Goal: Navigation & Orientation: Find specific page/section

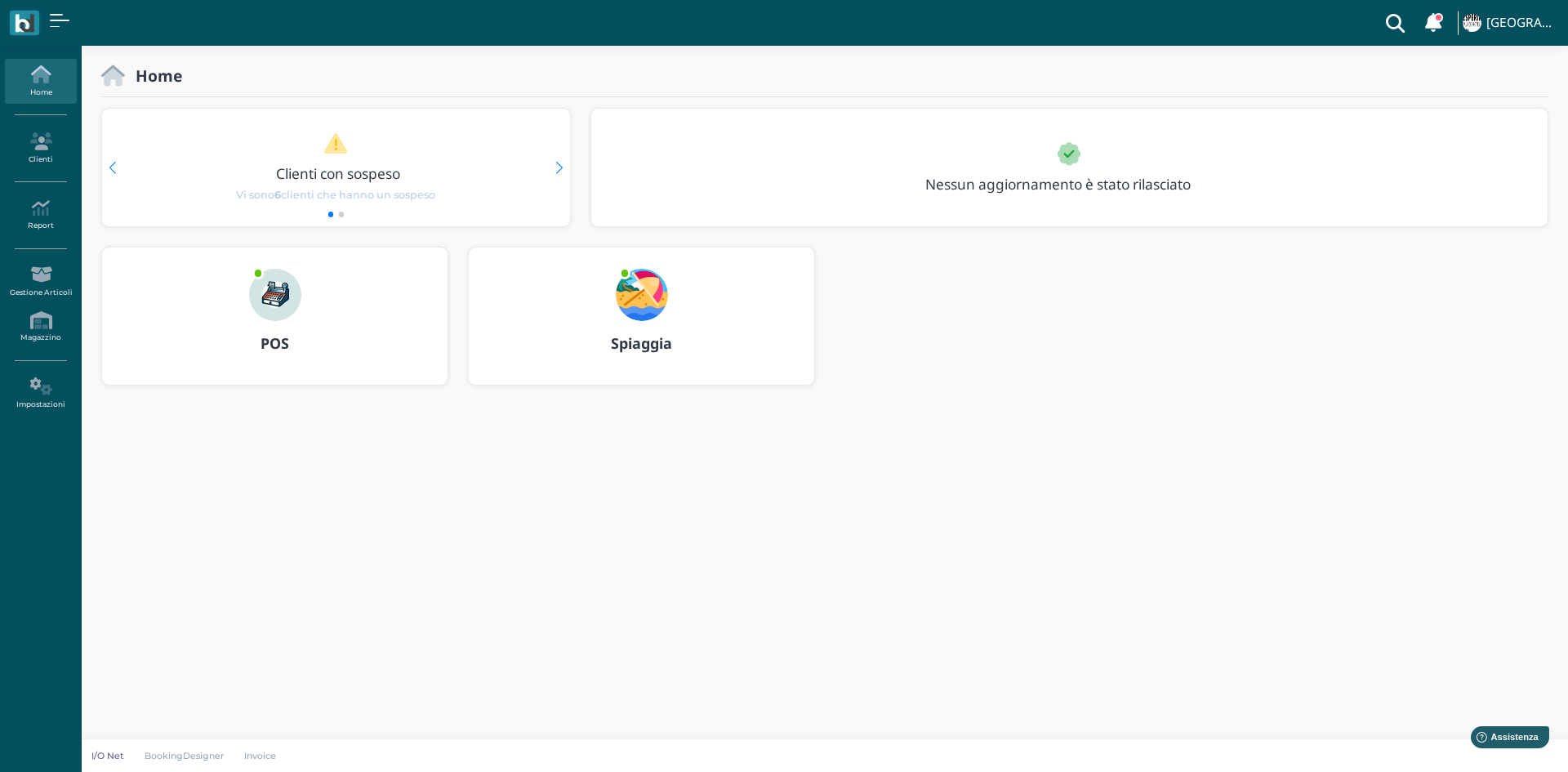
click at [277, 298] on img at bounding box center [275, 295] width 52 height 52
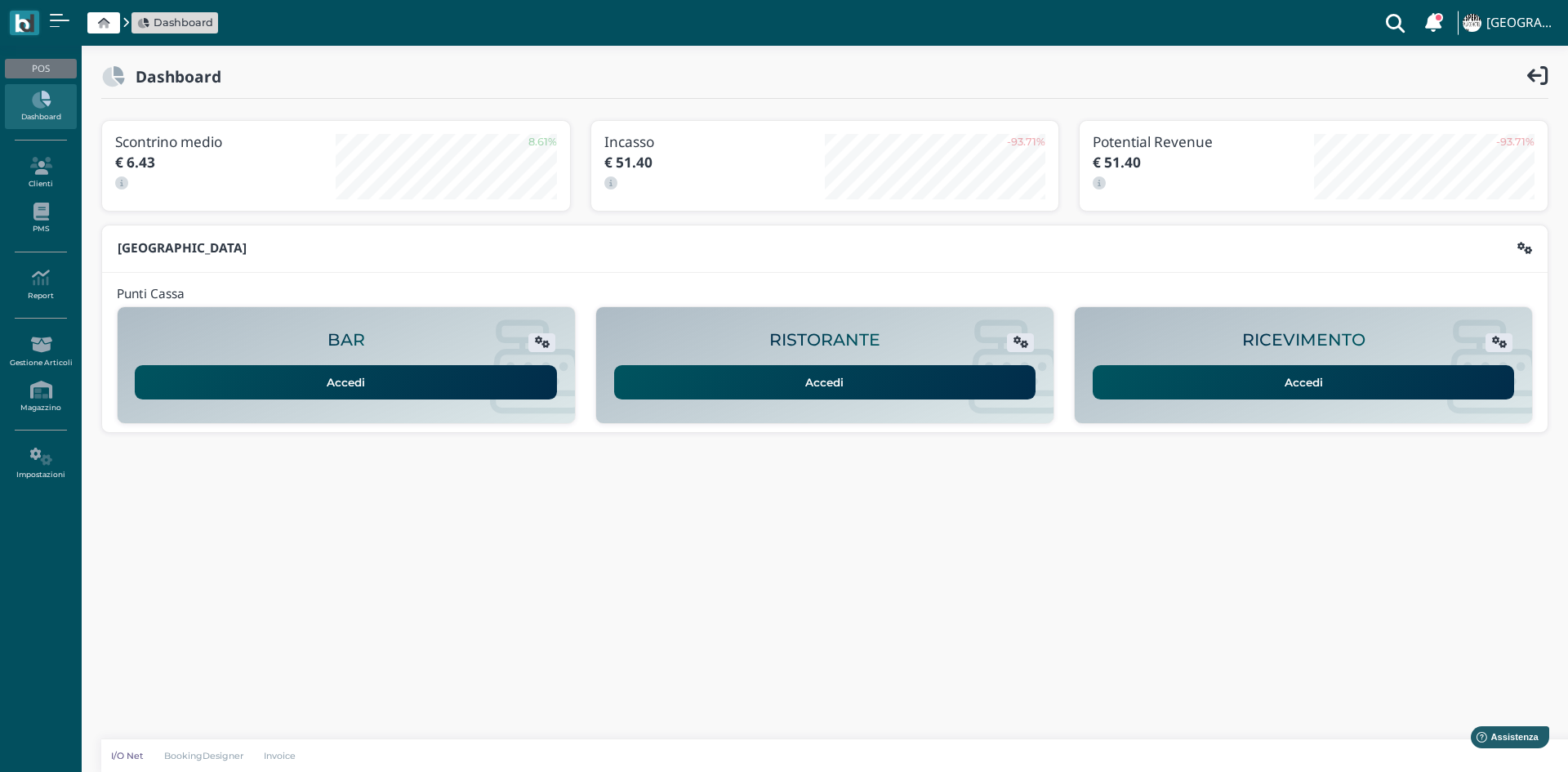
click at [23, 14] on img at bounding box center [24, 23] width 19 height 19
click at [105, 23] on icon at bounding box center [104, 22] width 11 height 10
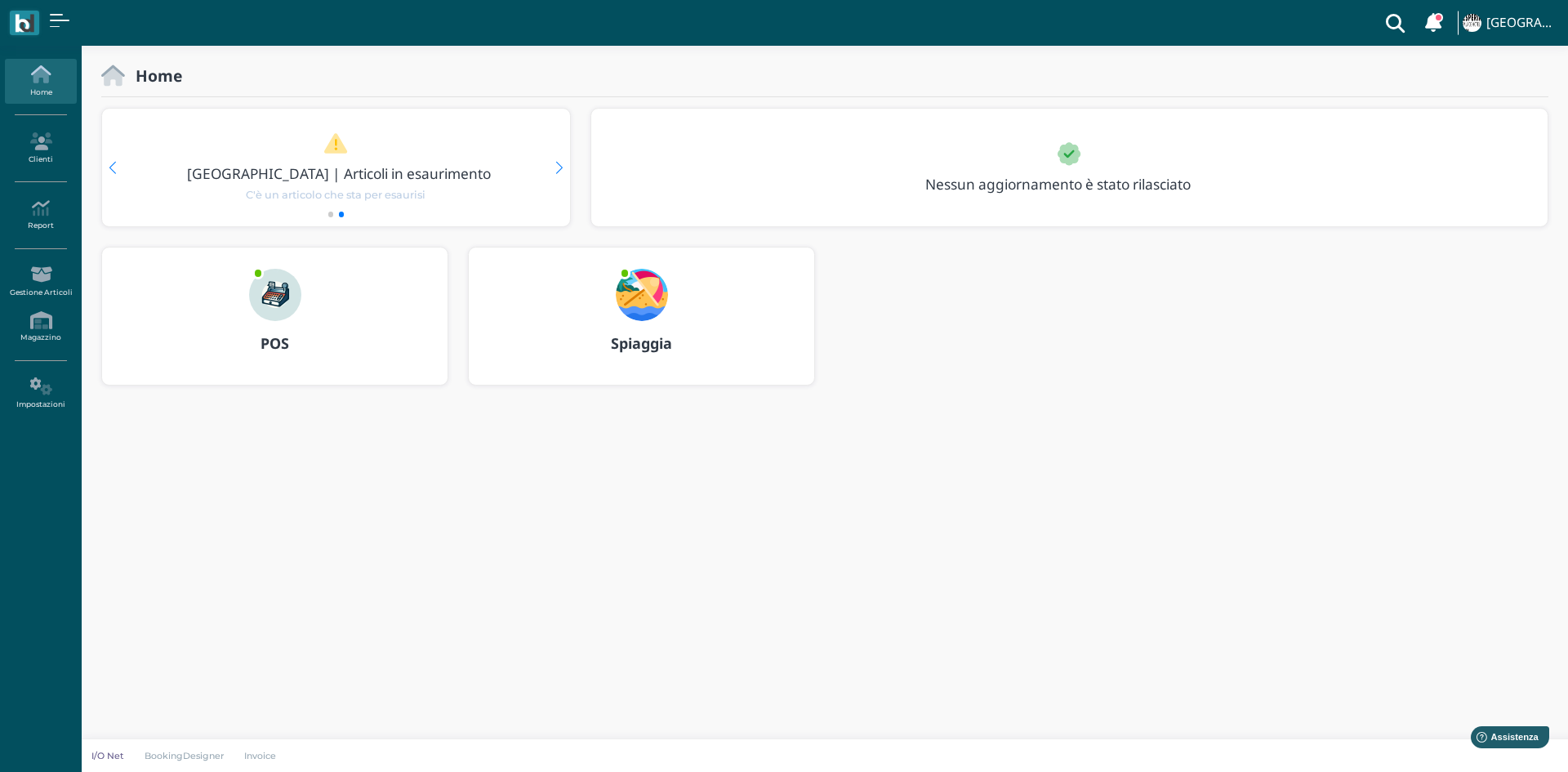
click at [532, 145] on div "[GEOGRAPHIC_DATA] | Articoli in esaurimento" at bounding box center [335, 157] width 405 height 49
click at [561, 162] on div "Next slide" at bounding box center [559, 167] width 7 height 12
click at [328, 159] on div "Clienti con sospeso" at bounding box center [335, 157] width 405 height 49
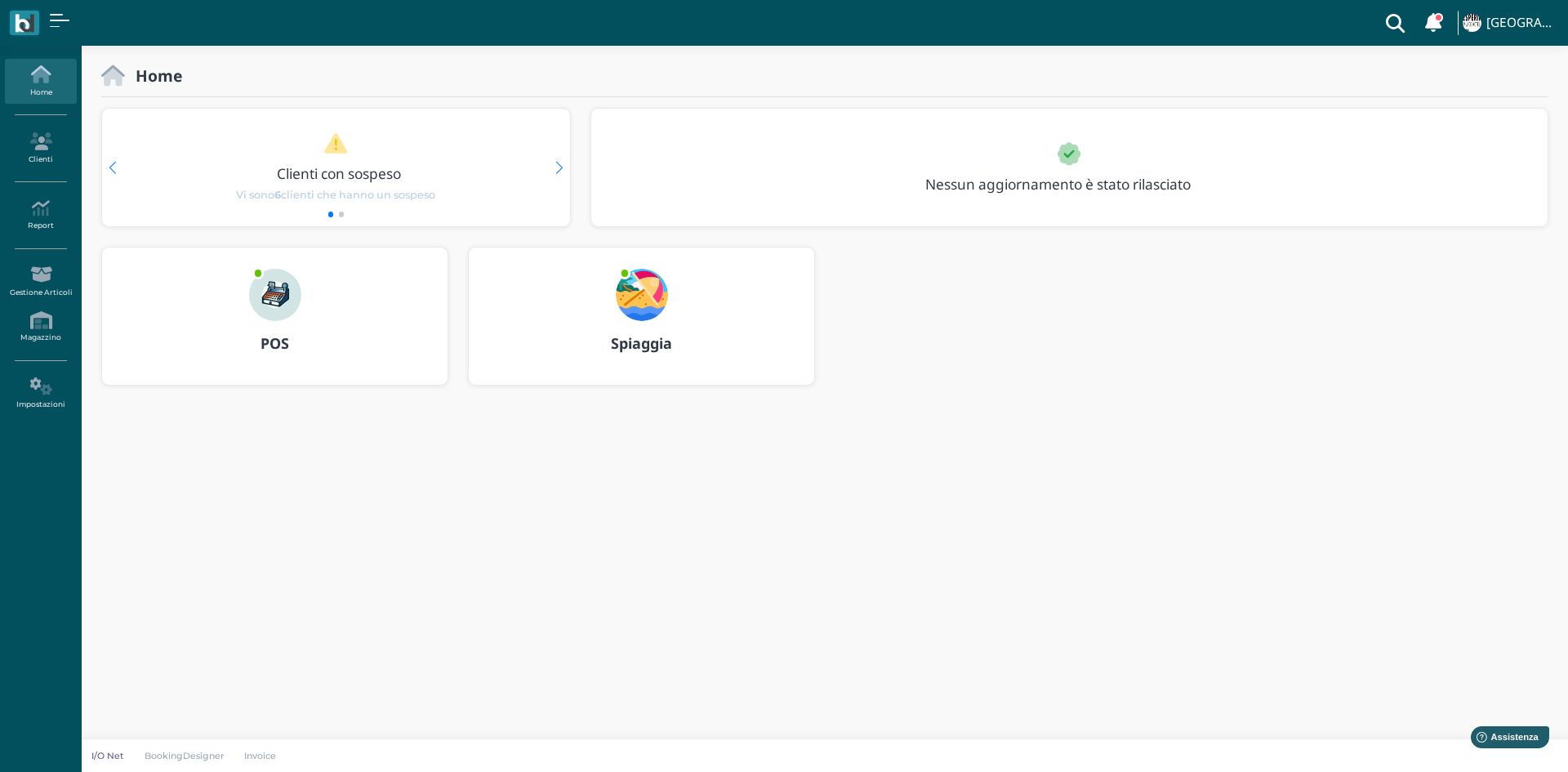
click at [649, 304] on img at bounding box center [641, 295] width 52 height 52
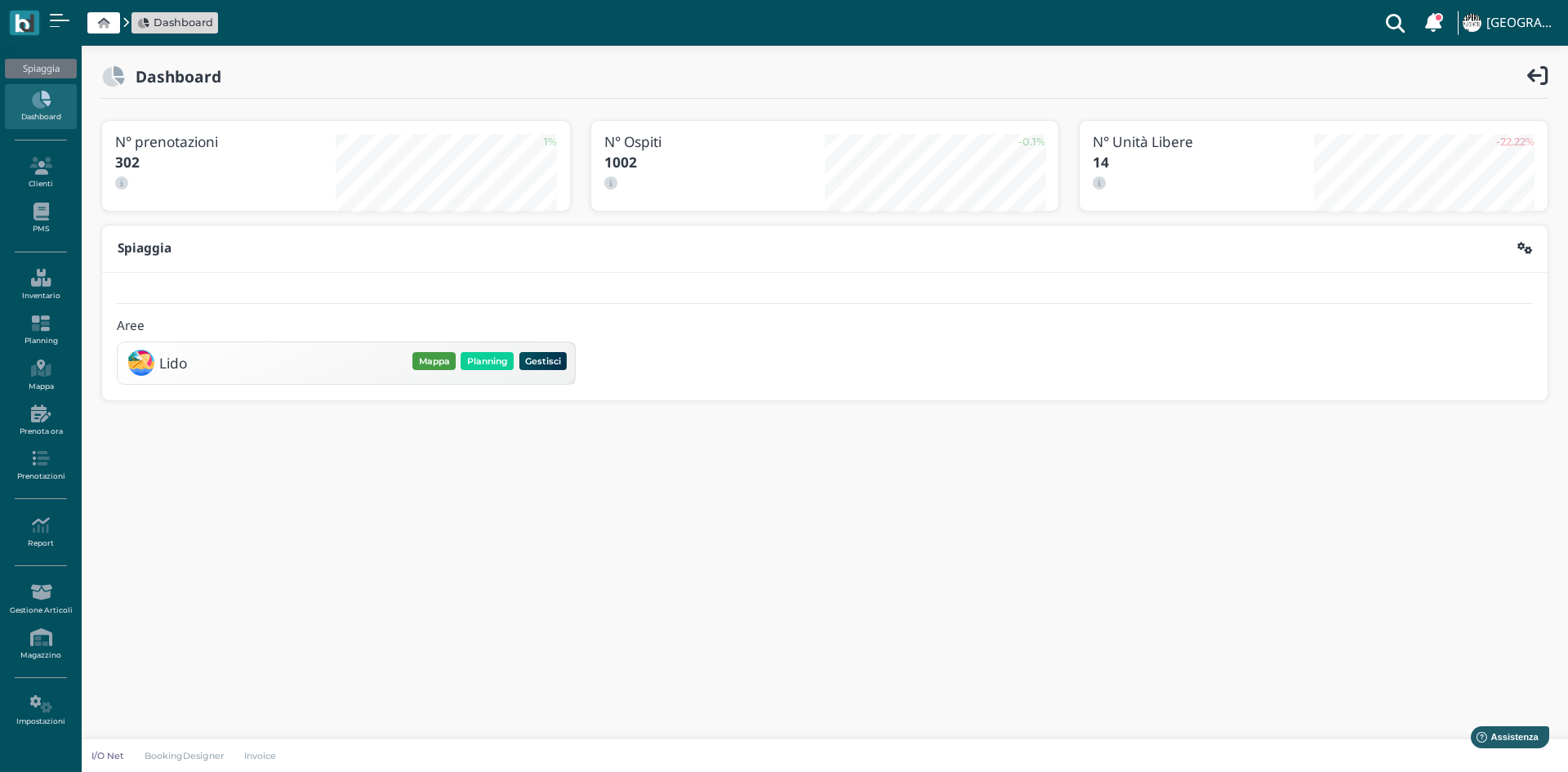
click at [424, 358] on button "Mappa" at bounding box center [434, 361] width 44 height 18
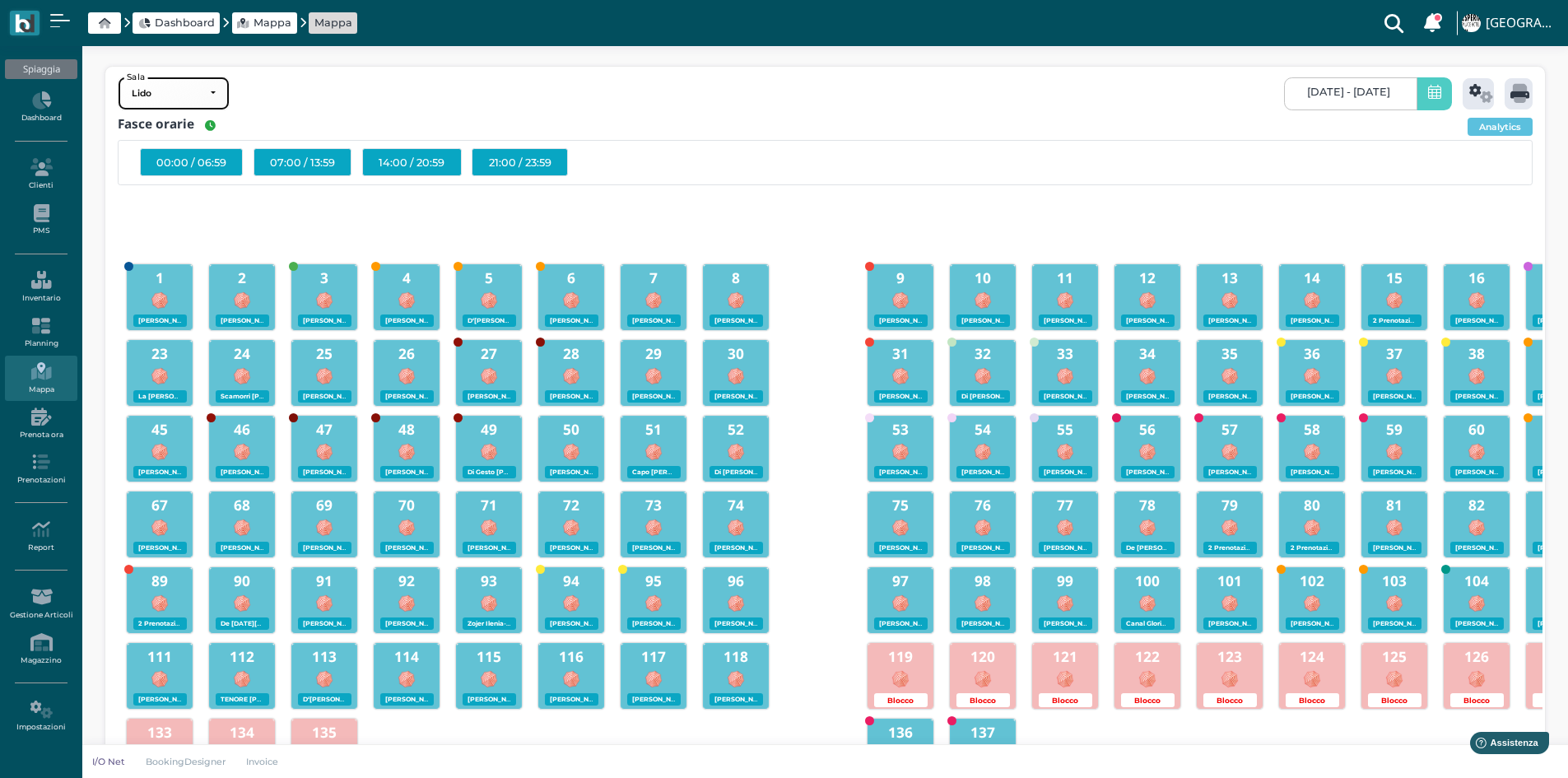
click at [197, 92] on div "Lido" at bounding box center [167, 93] width 71 height 11
click at [1512, 96] on icon at bounding box center [1520, 93] width 19 height 19
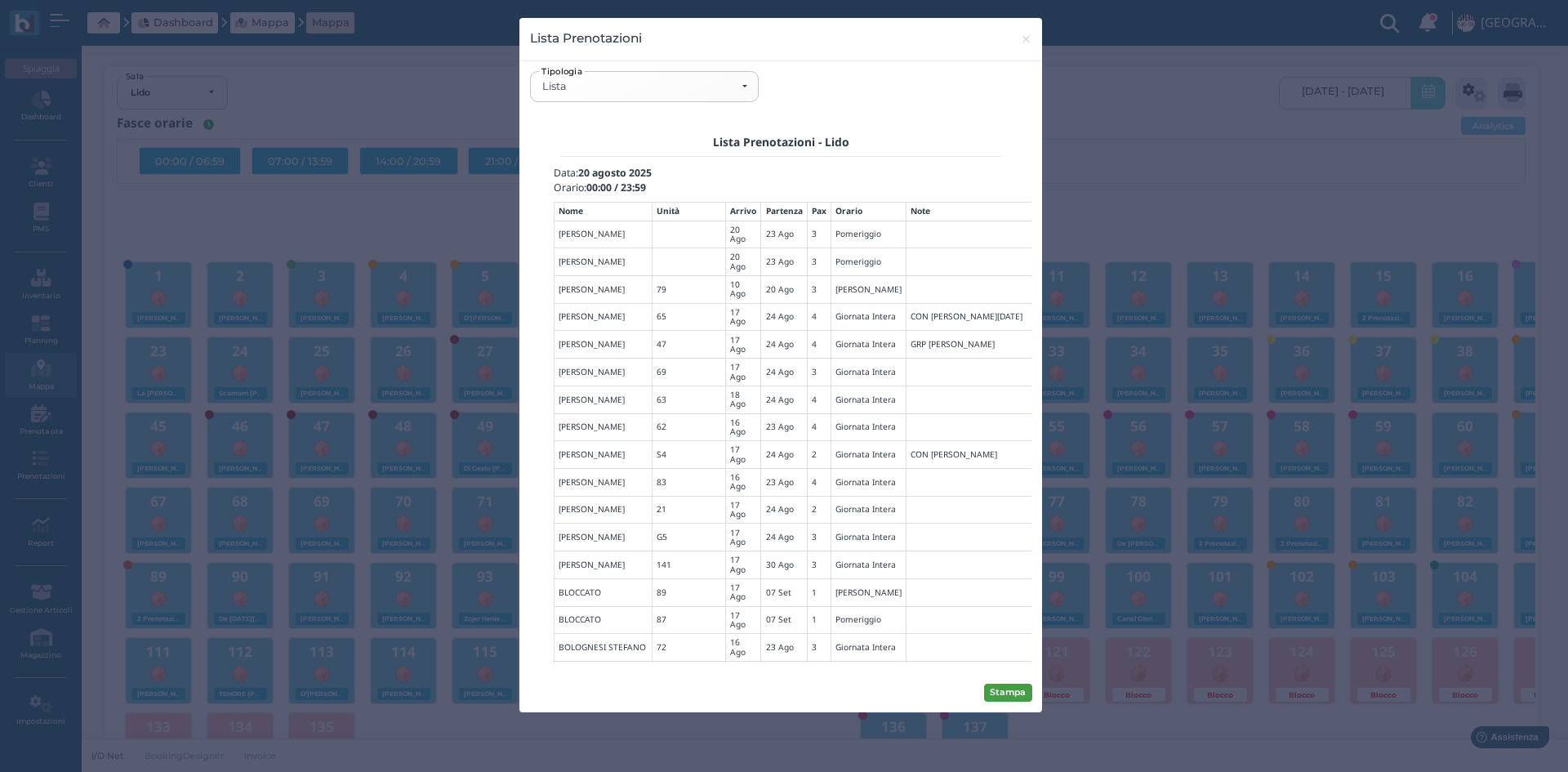
click at [1018, 690] on button "Stampa" at bounding box center [1008, 691] width 48 height 18
click at [1033, 34] on button "× close" at bounding box center [1026, 38] width 33 height 42
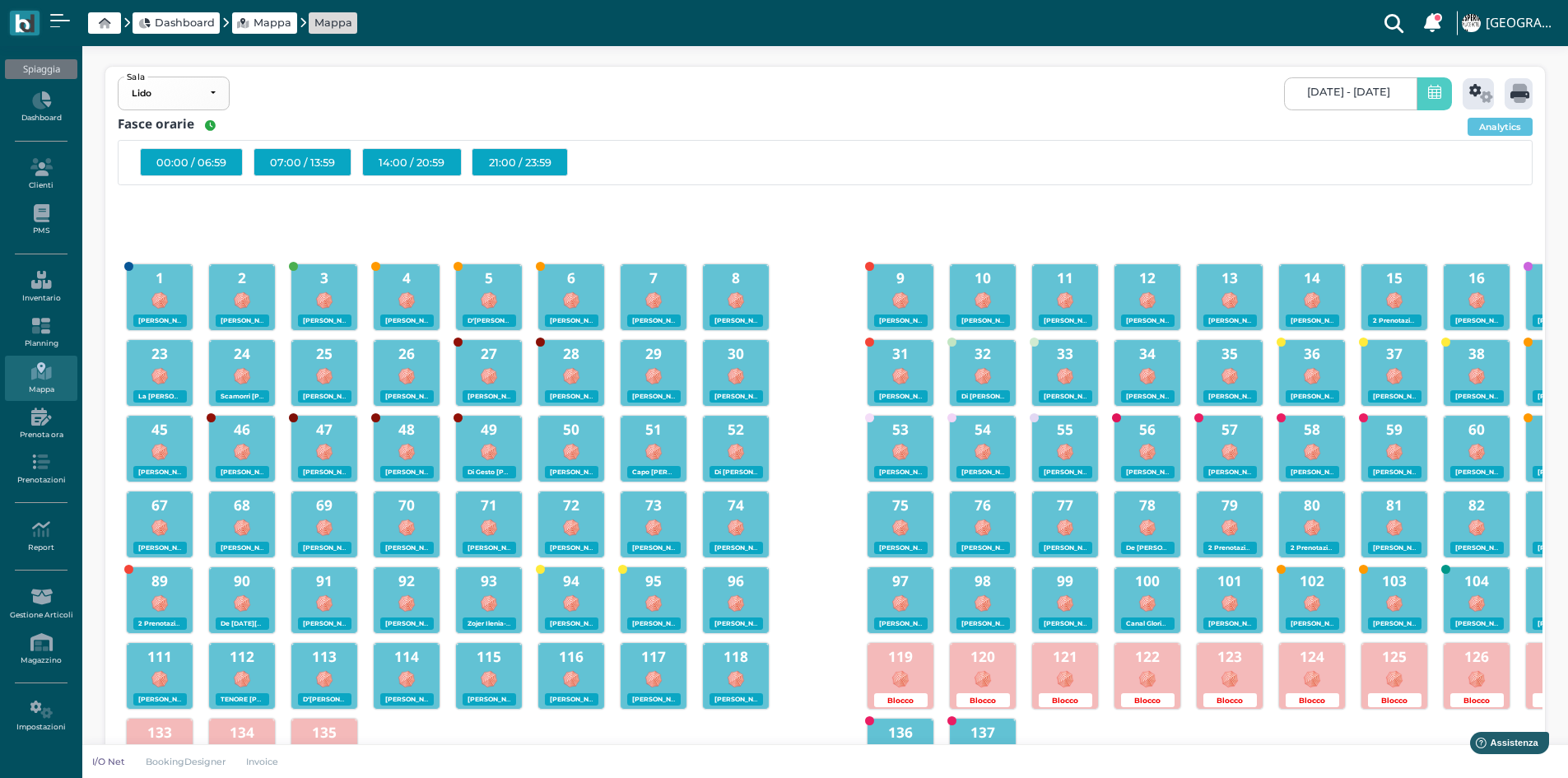
click at [249, 294] on img at bounding box center [241, 300] width 18 height 18
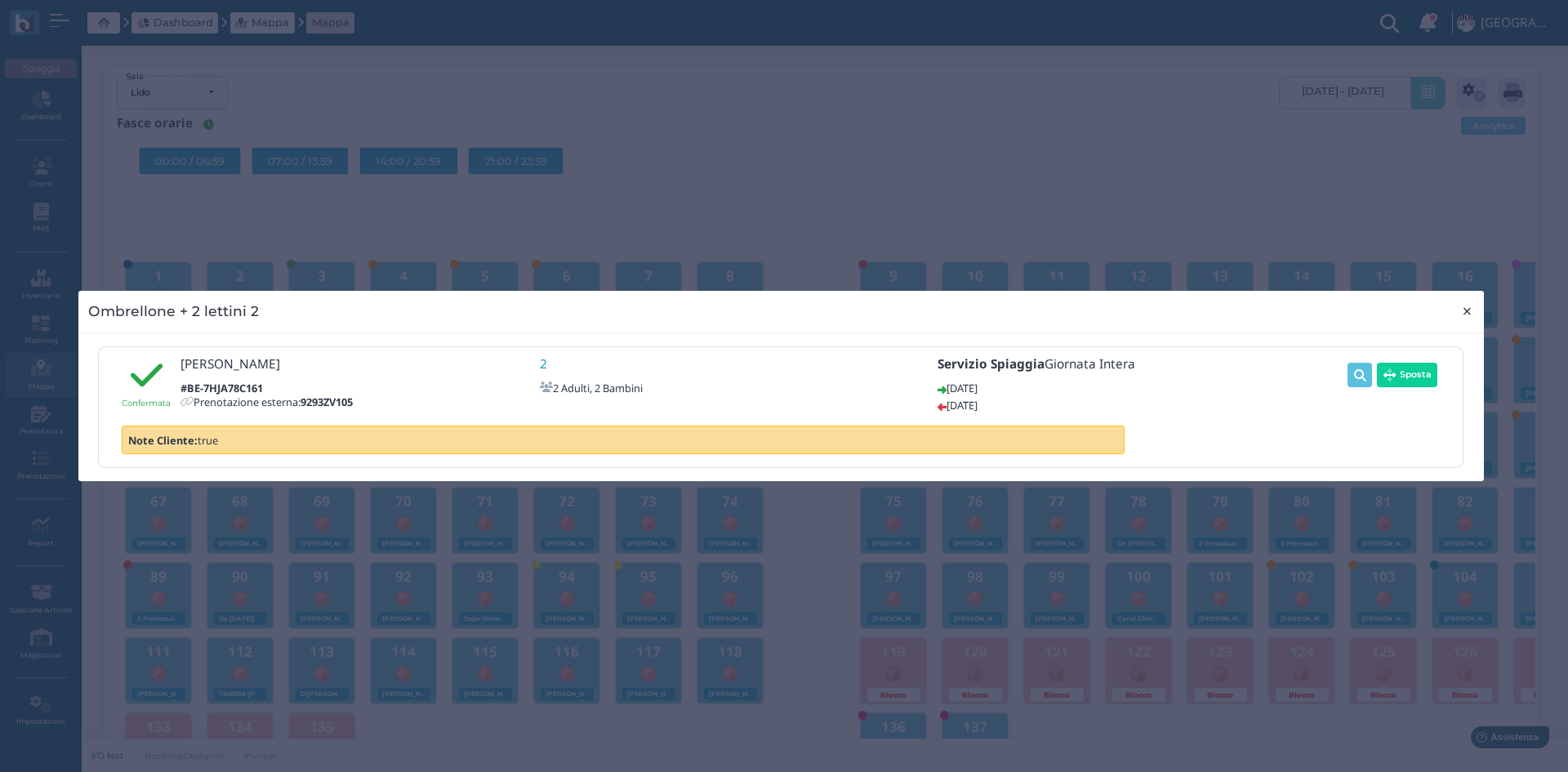
click at [1476, 310] on button "×" at bounding box center [1468, 311] width 33 height 42
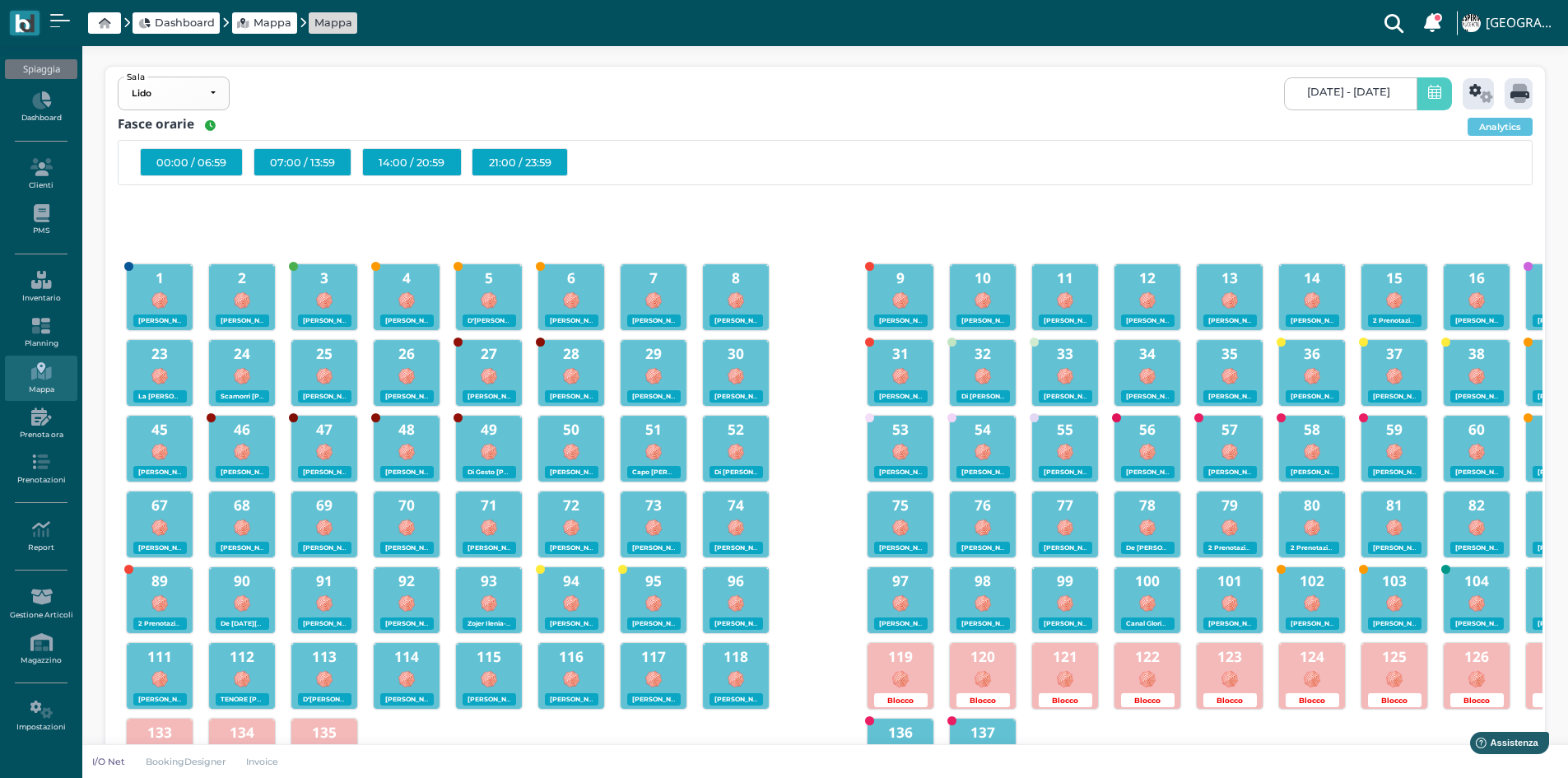
click at [663, 312] on div "[PERSON_NAME] - 00:00 - 3" at bounding box center [653, 319] width 59 height 15
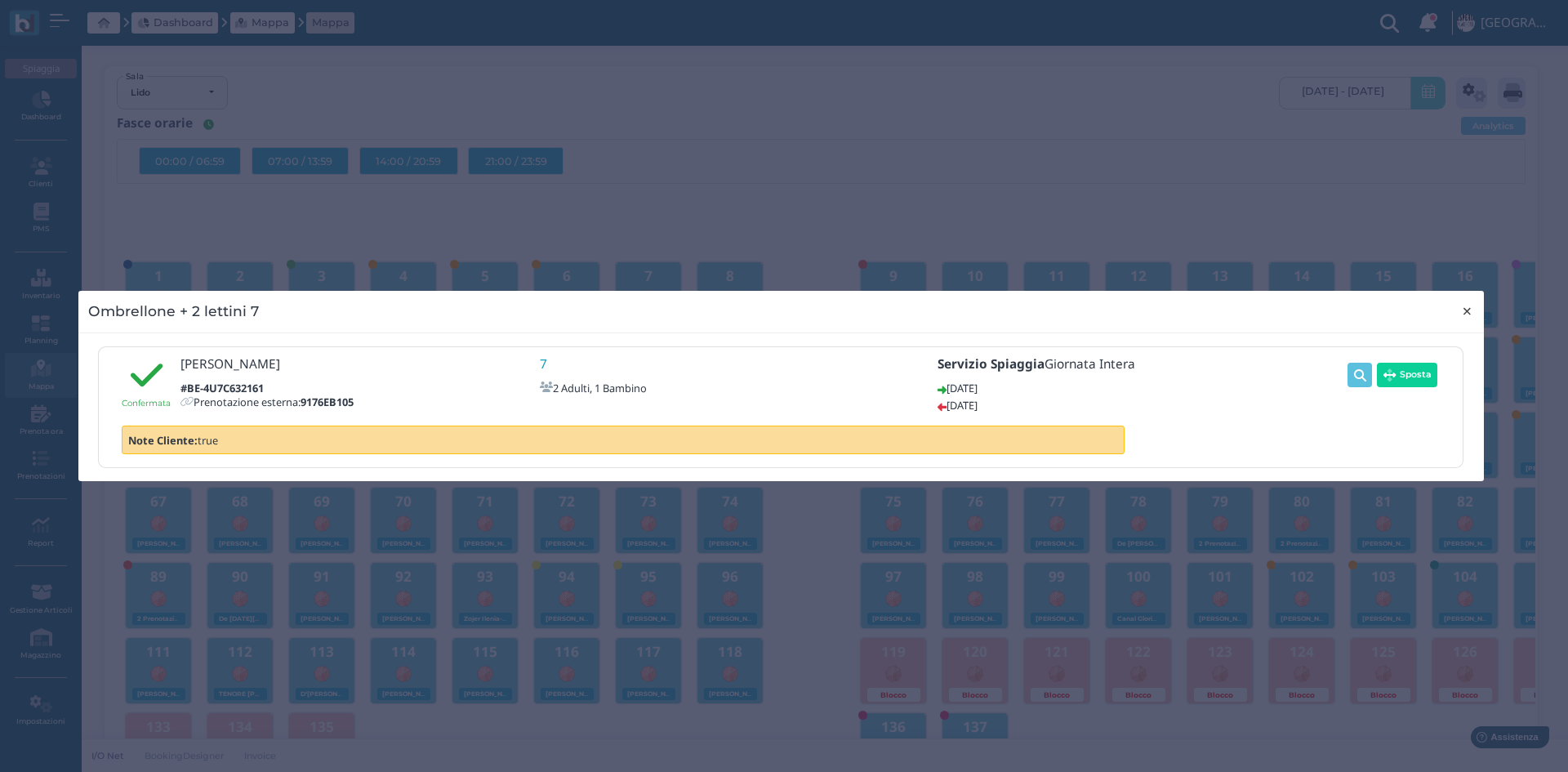
click at [1471, 308] on span "×" at bounding box center [1466, 310] width 12 height 21
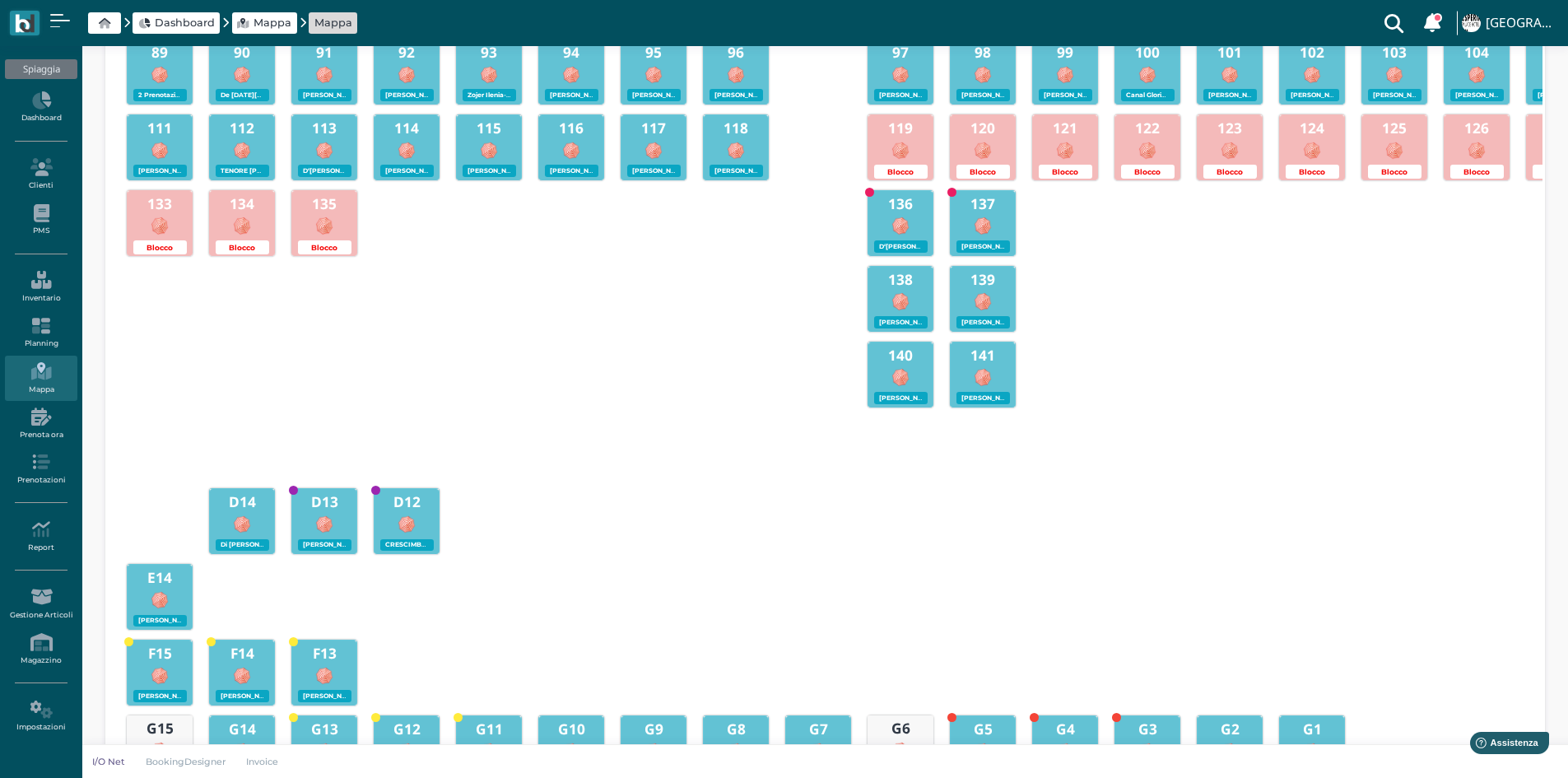
scroll to position [705, 0]
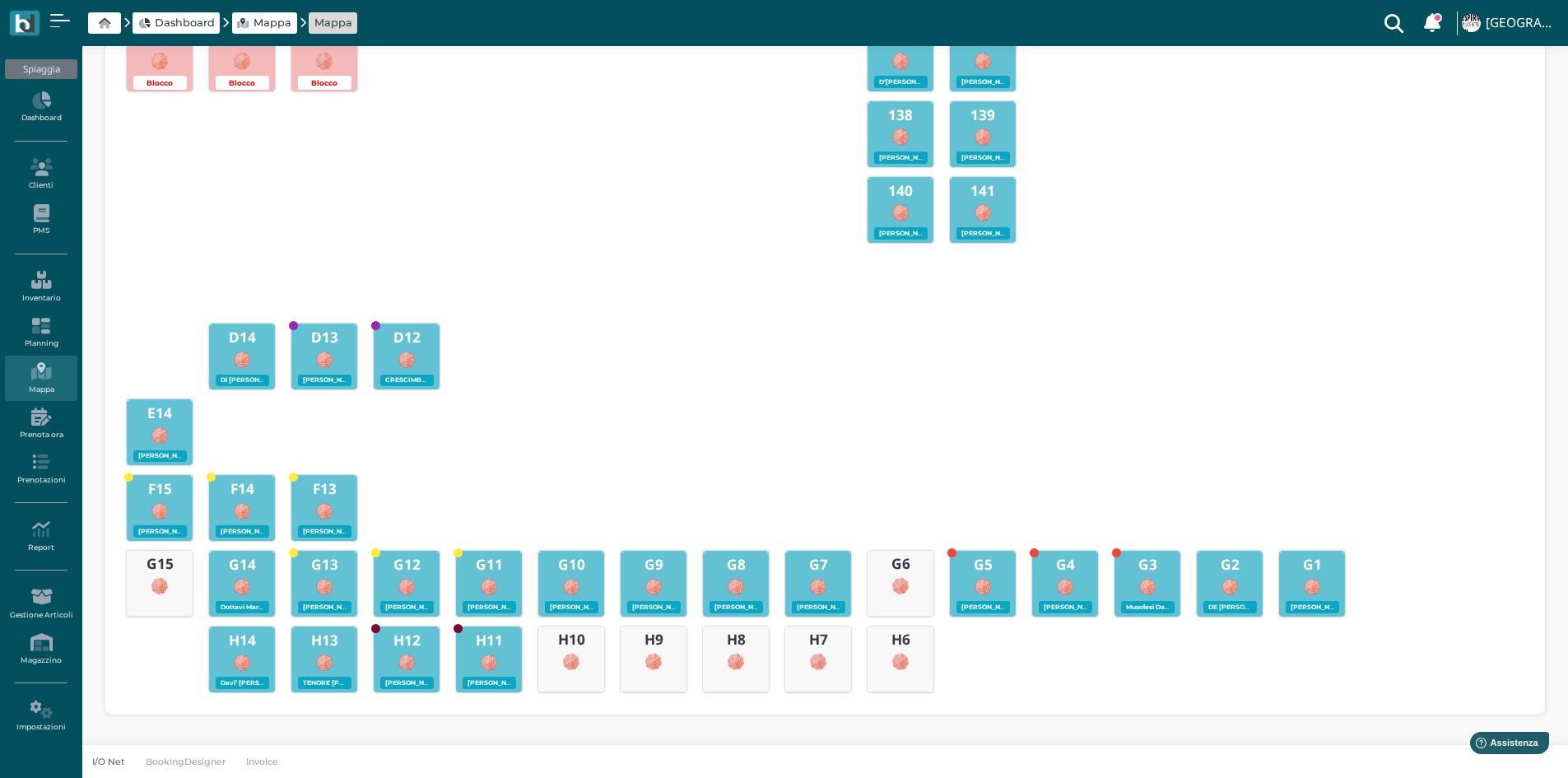
click at [891, 649] on div at bounding box center [901, 659] width 65 height 21
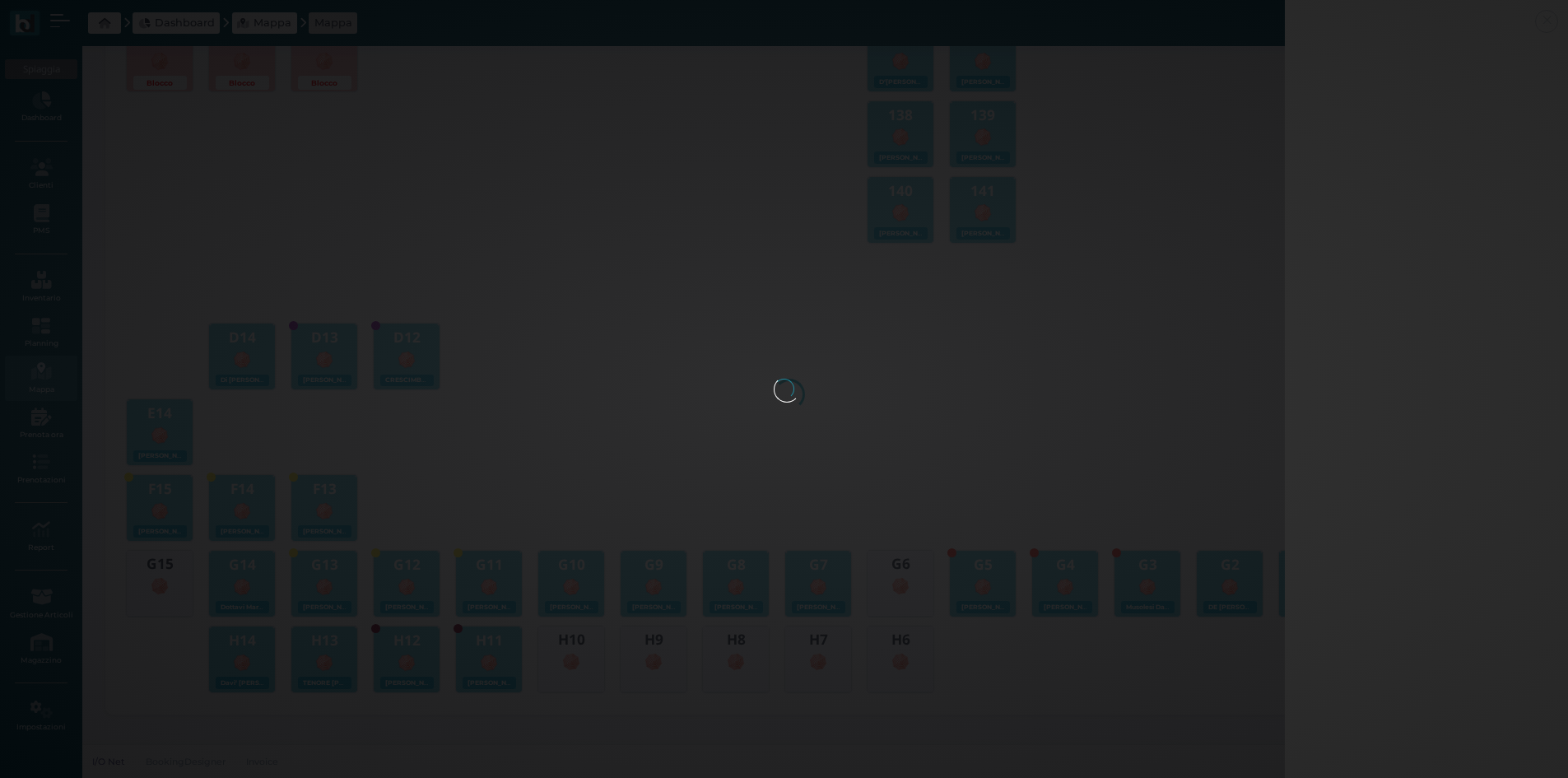
select select "40"
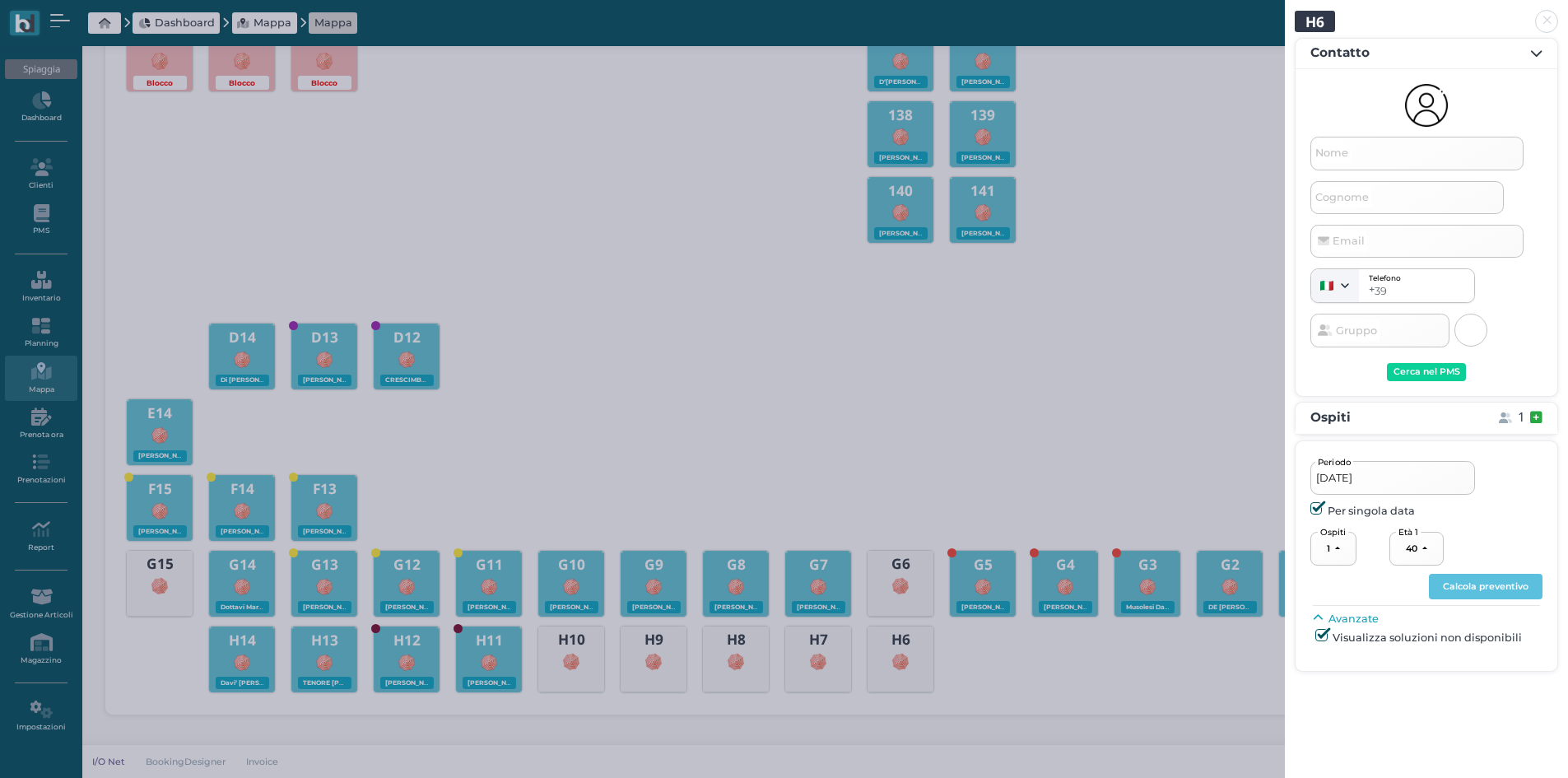
click at [1285, 11] on link at bounding box center [1285, 11] width 0 height 0
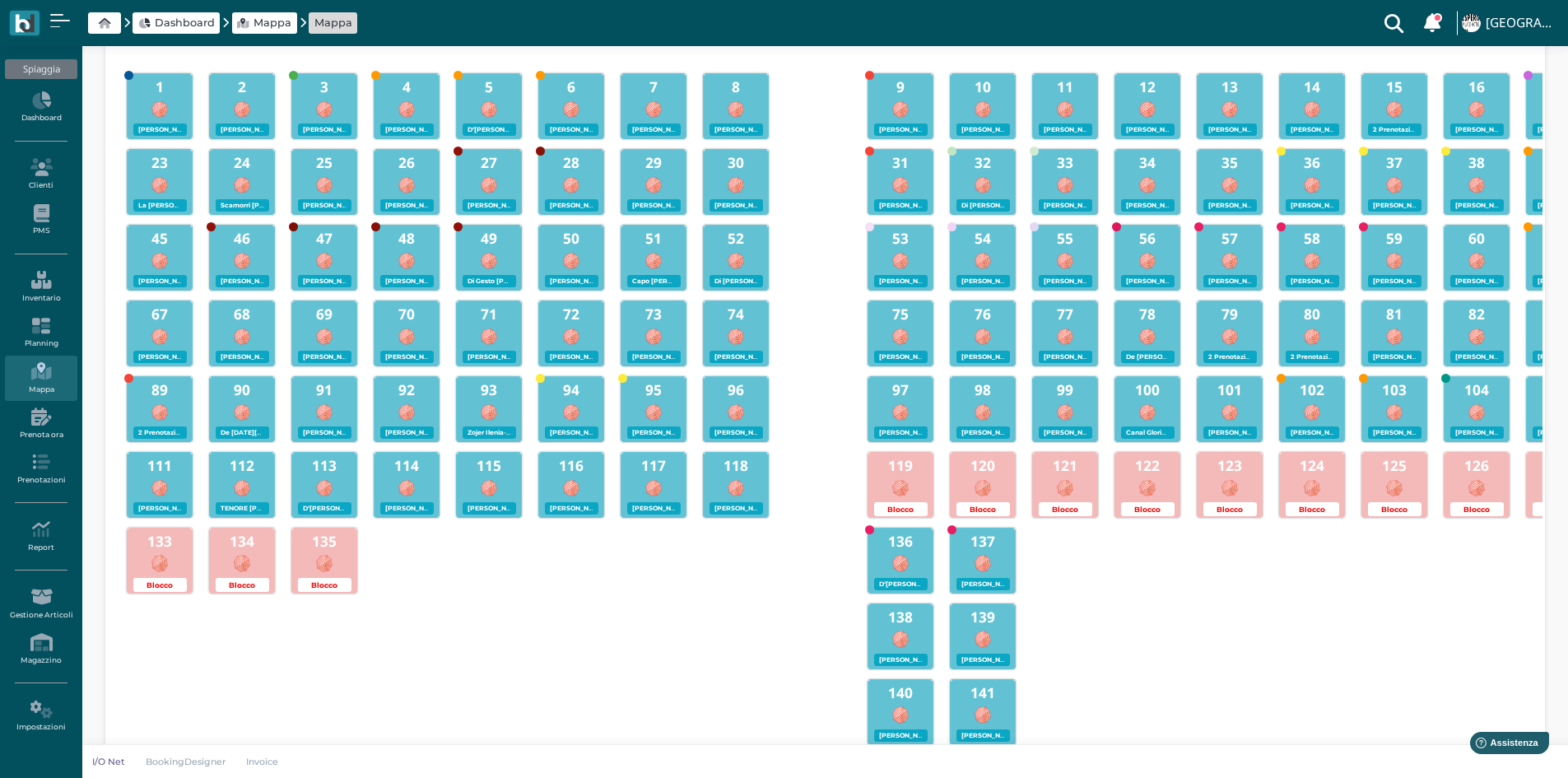
scroll to position [201, 0]
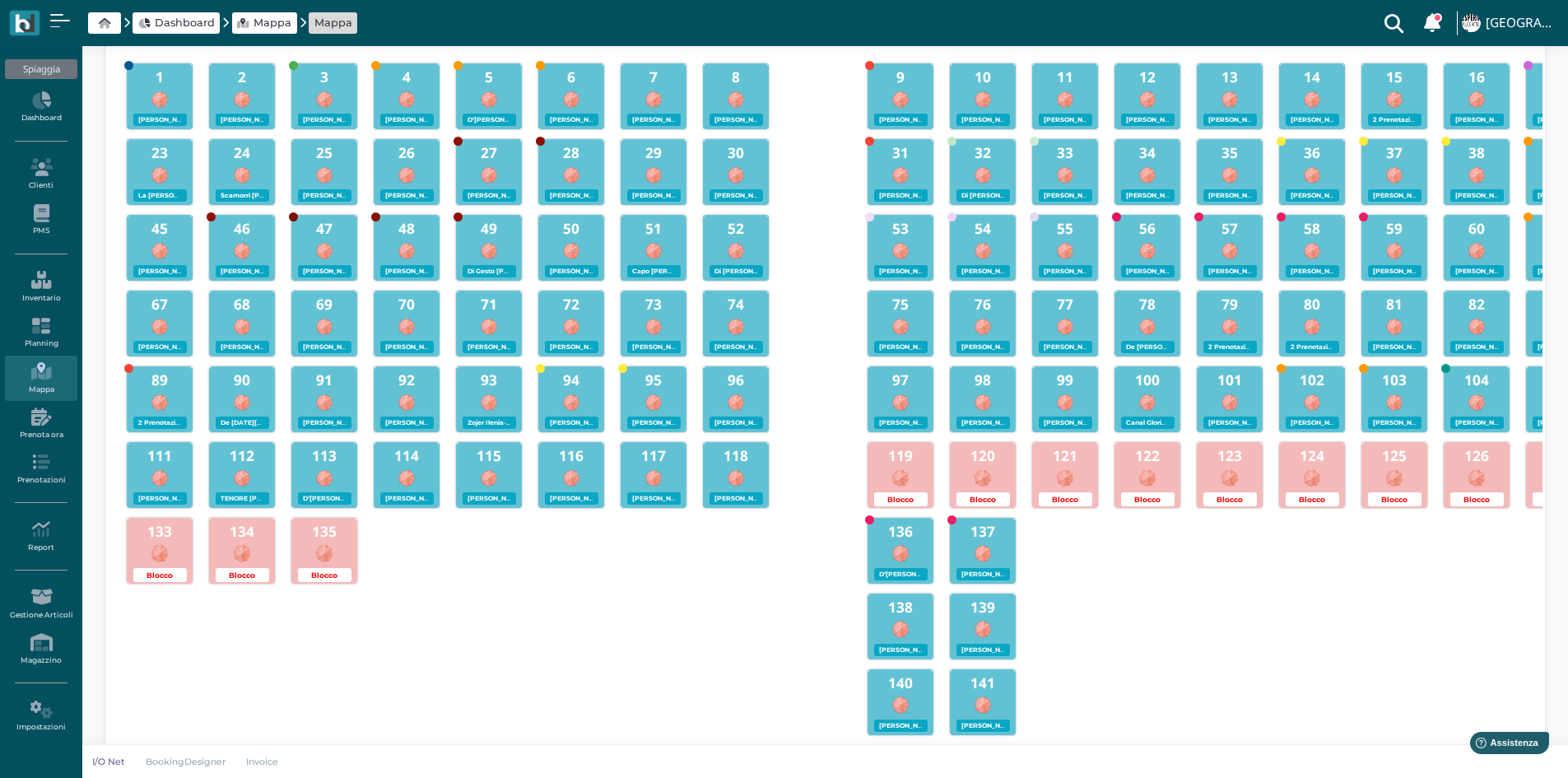
click at [1396, 303] on b "81" at bounding box center [1395, 304] width 17 height 19
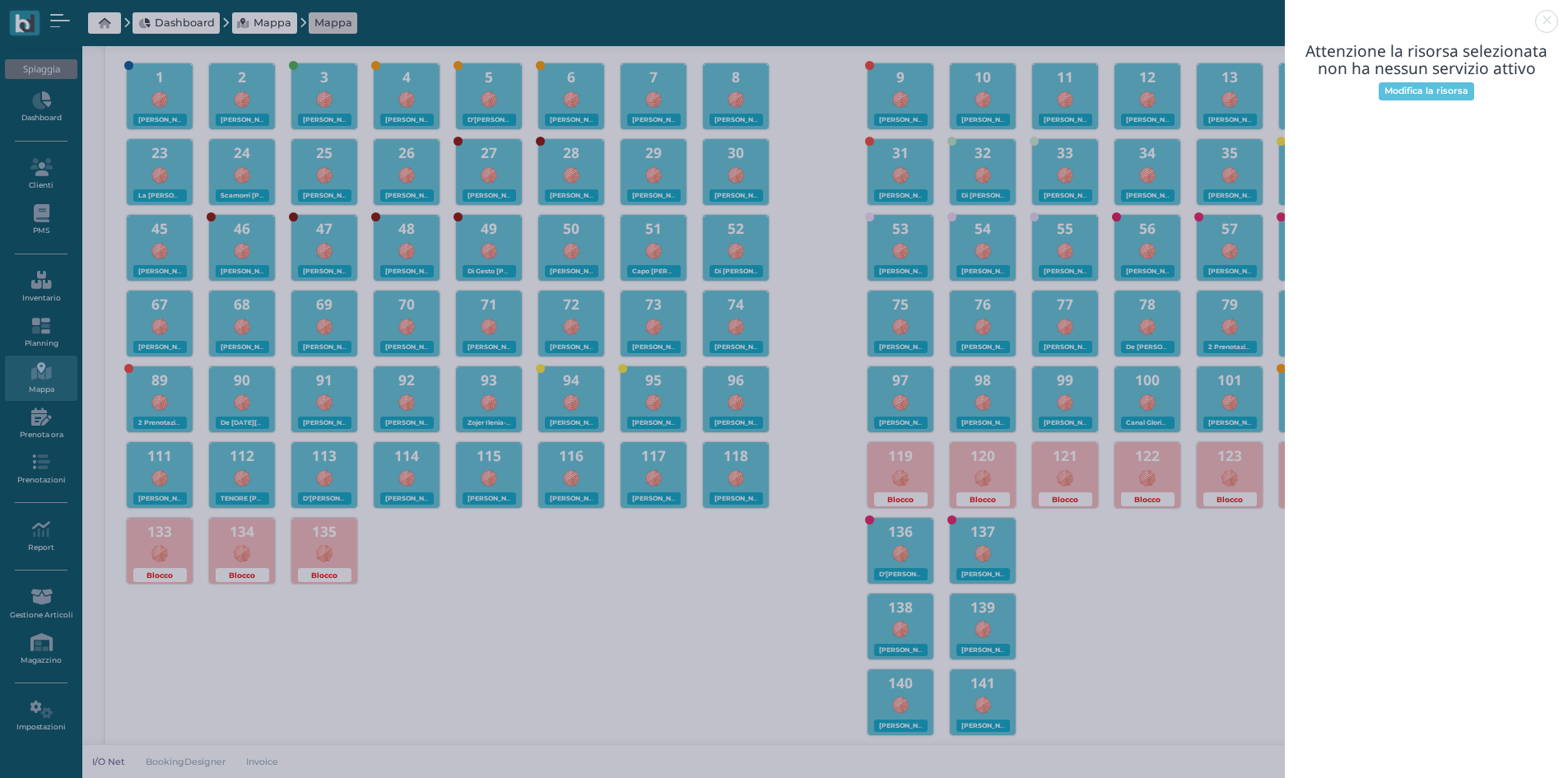
click at [1285, 11] on link at bounding box center [1285, 11] width 0 height 0
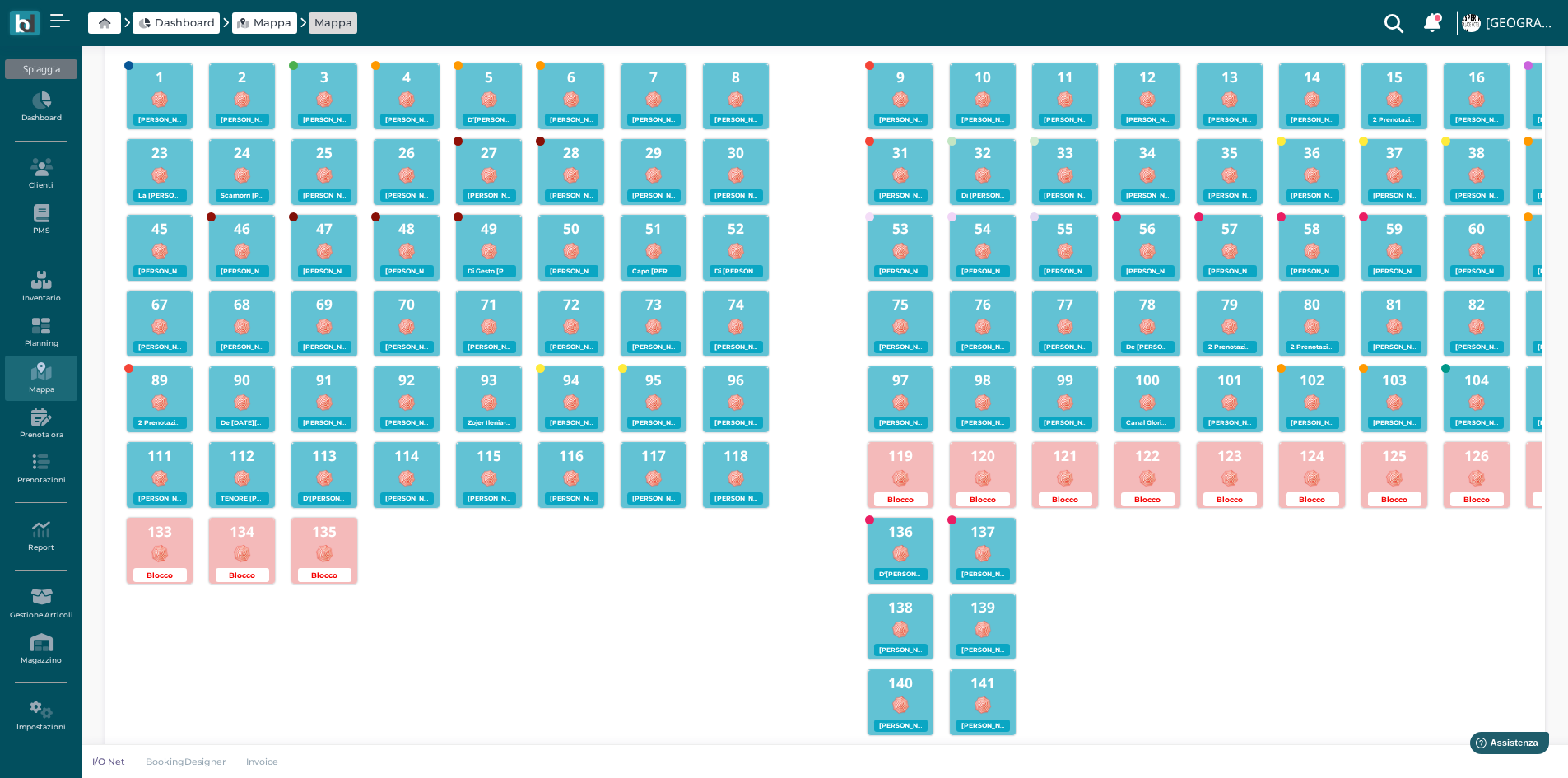
click at [1304, 236] on b "58" at bounding box center [1313, 228] width 17 height 19
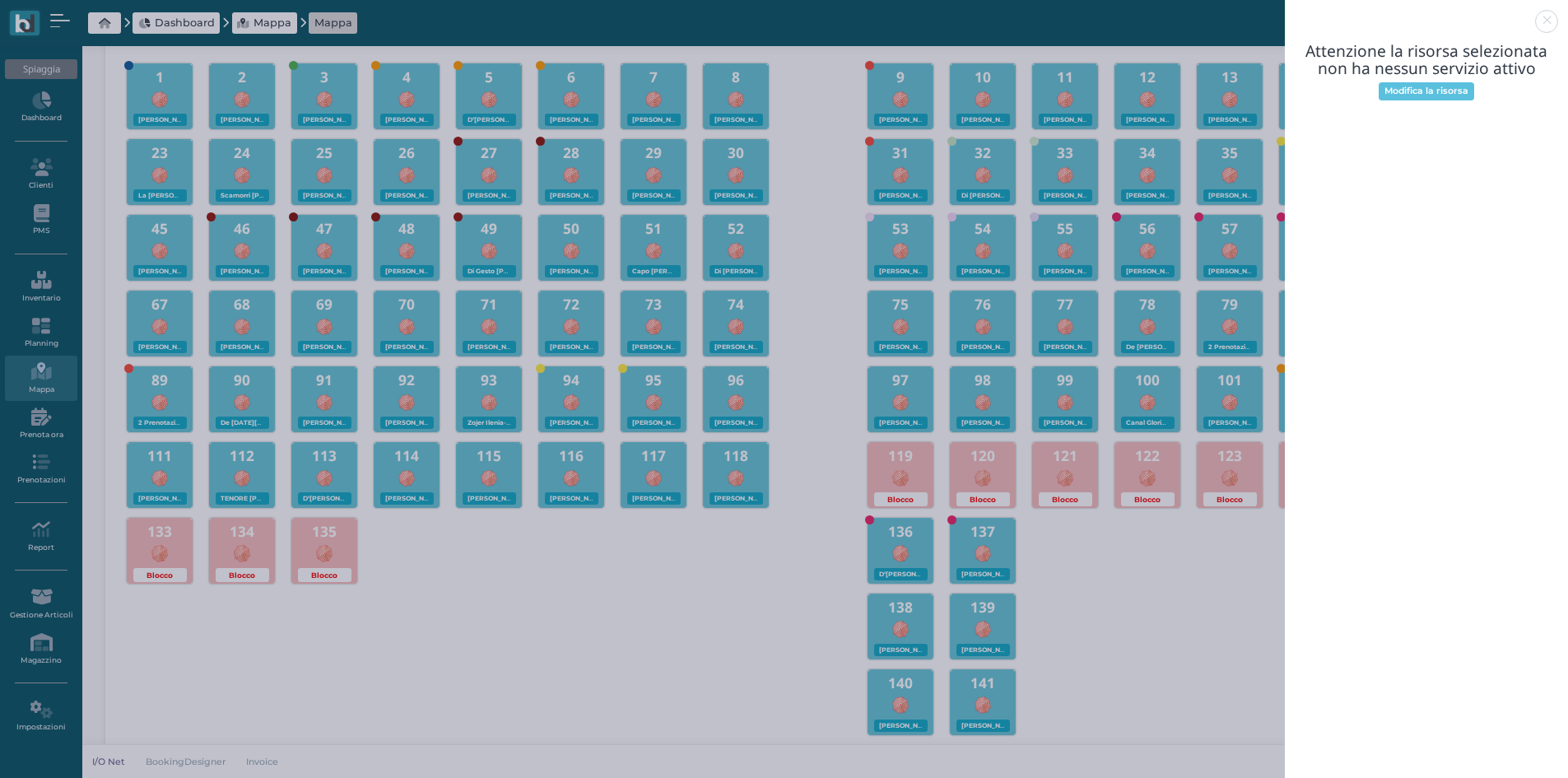
click at [1285, 11] on link at bounding box center [1285, 11] width 0 height 0
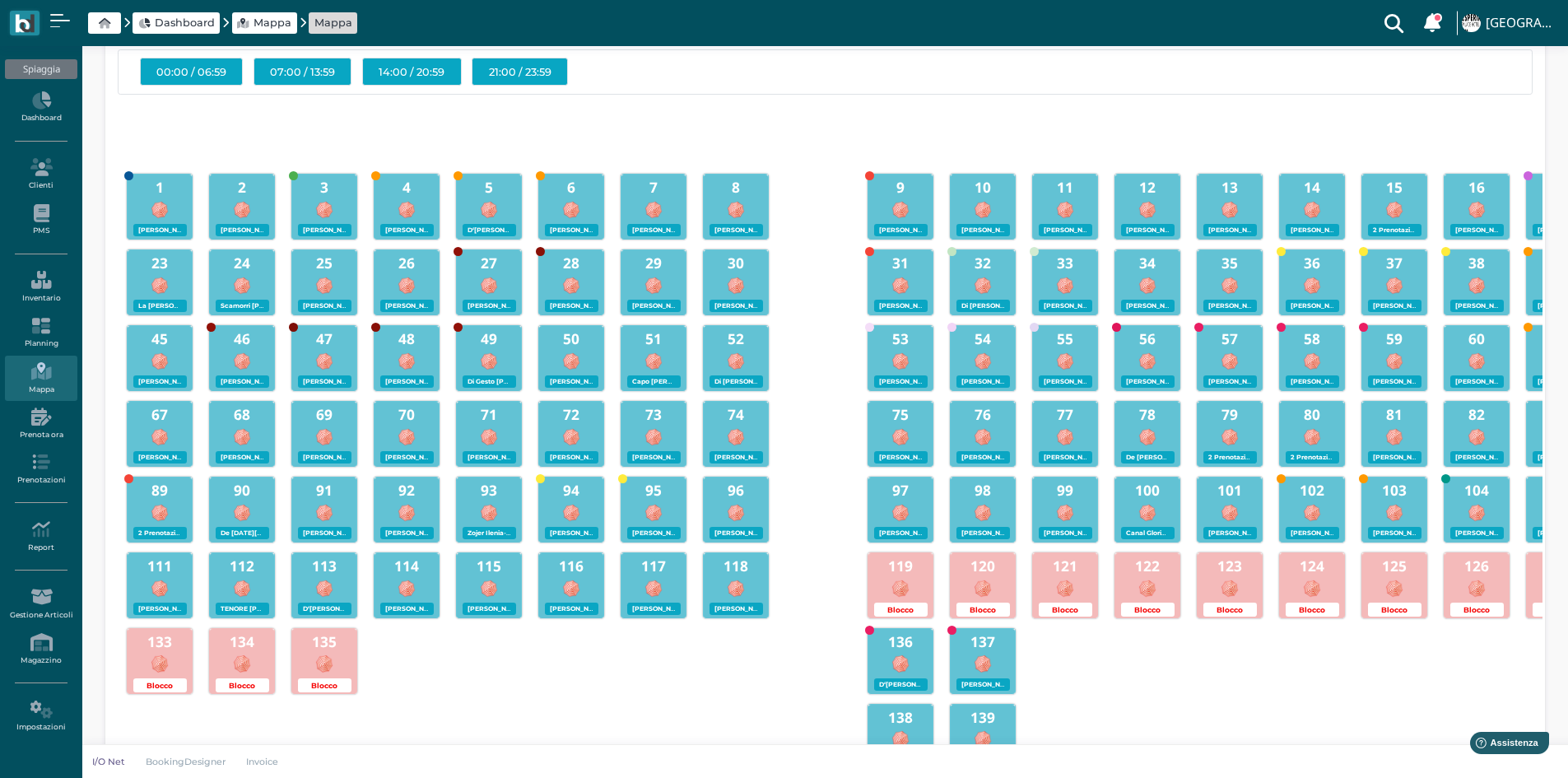
scroll to position [0, 0]
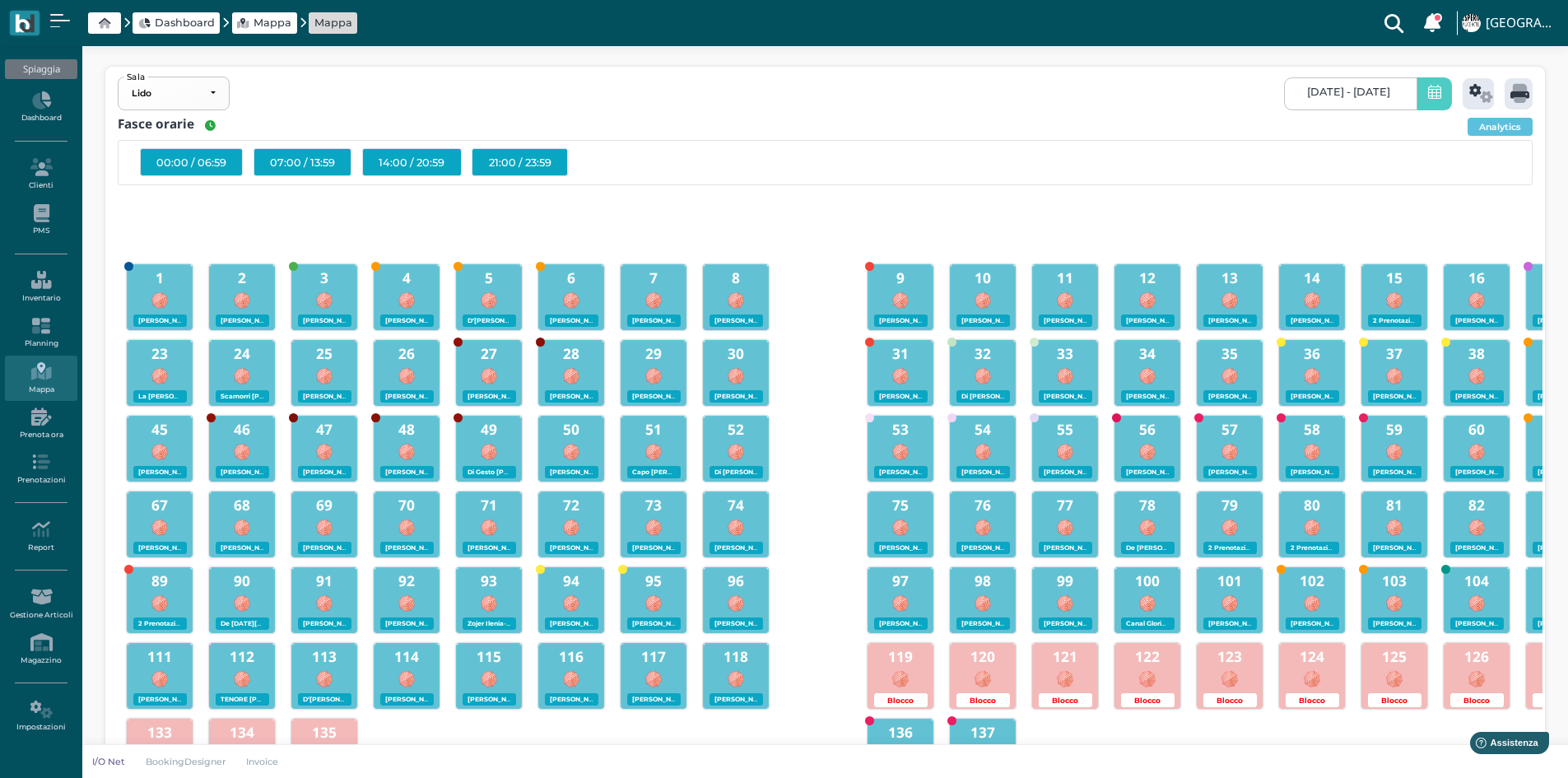
click at [751, 286] on h3 "8" at bounding box center [735, 277] width 64 height 16
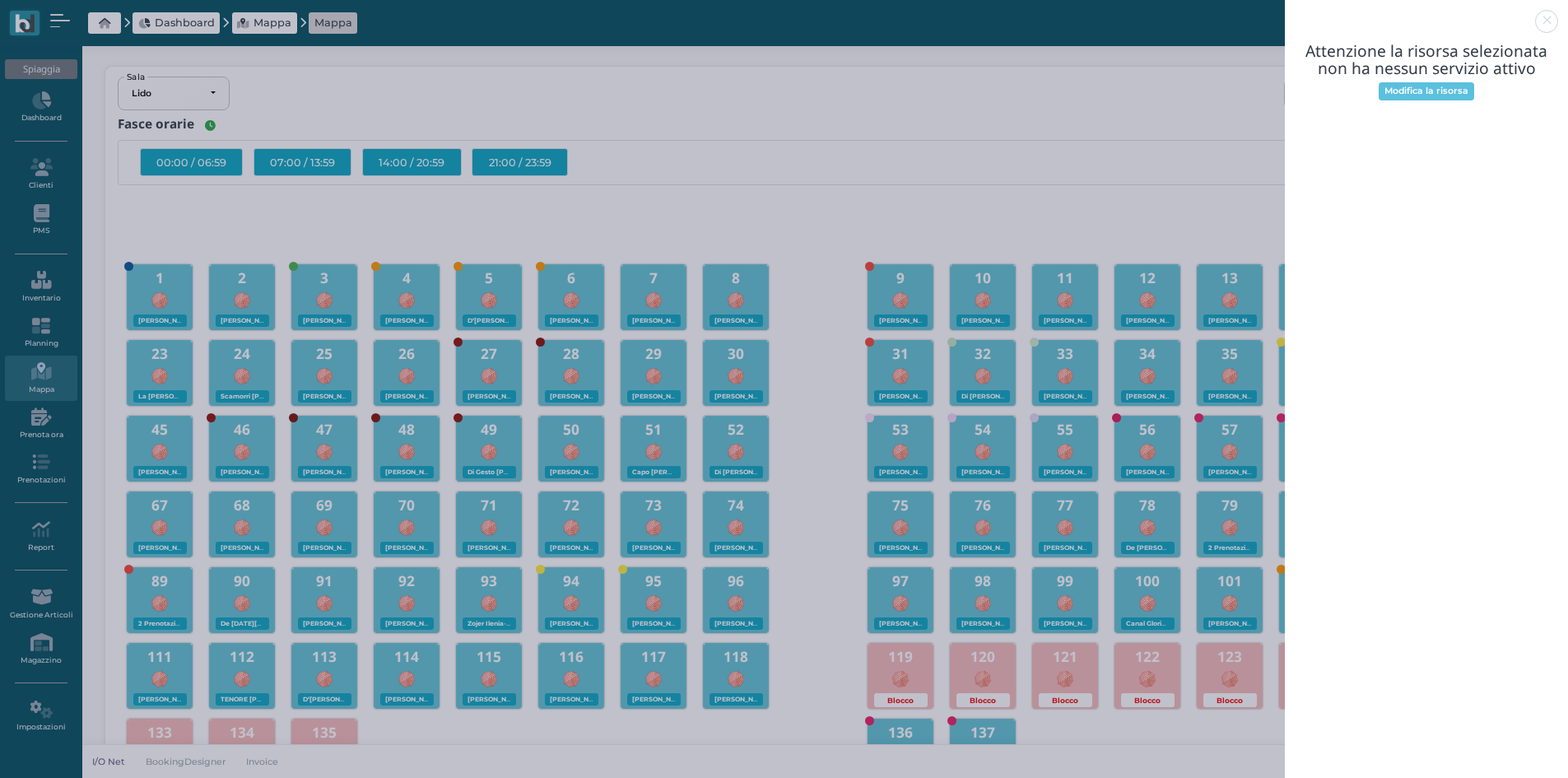
click at [1285, 11] on link at bounding box center [1285, 11] width 0 height 0
